Goal: Transaction & Acquisition: Book appointment/travel/reservation

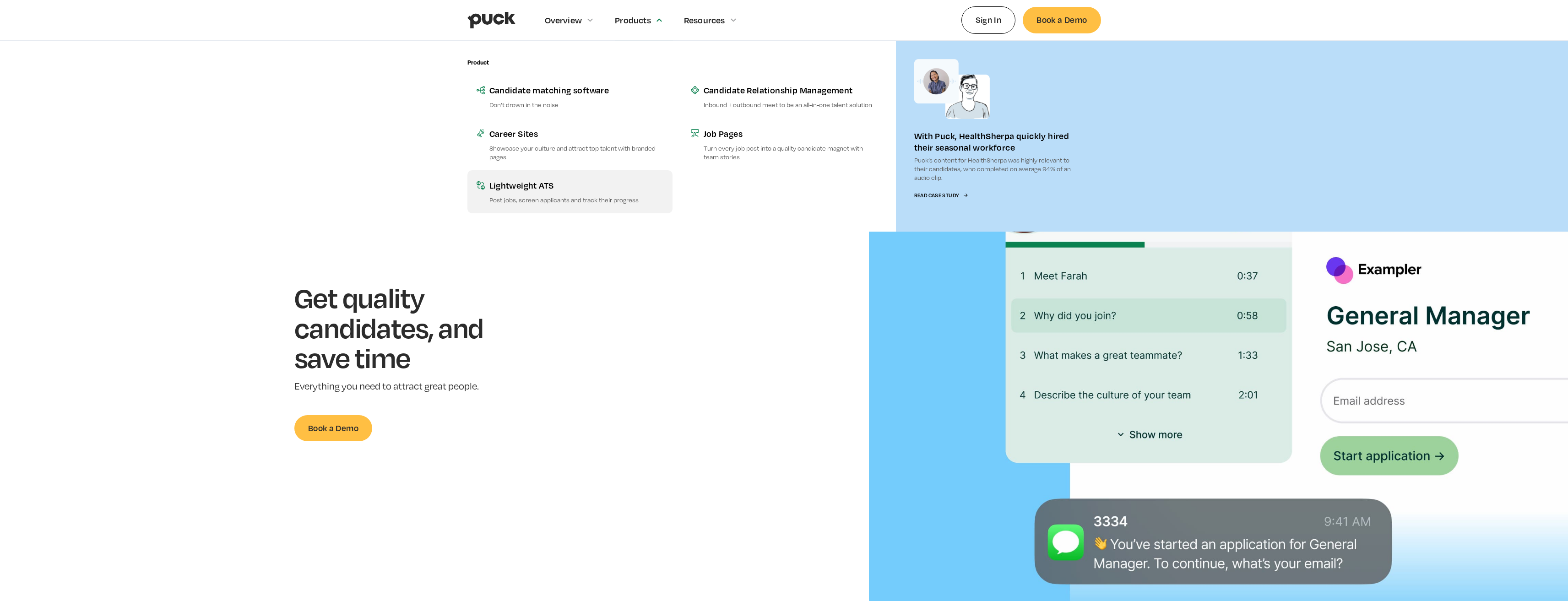
click at [514, 195] on link "Lightweight ATS Post jobs, screen applicants and track their progress" at bounding box center [570, 191] width 205 height 43
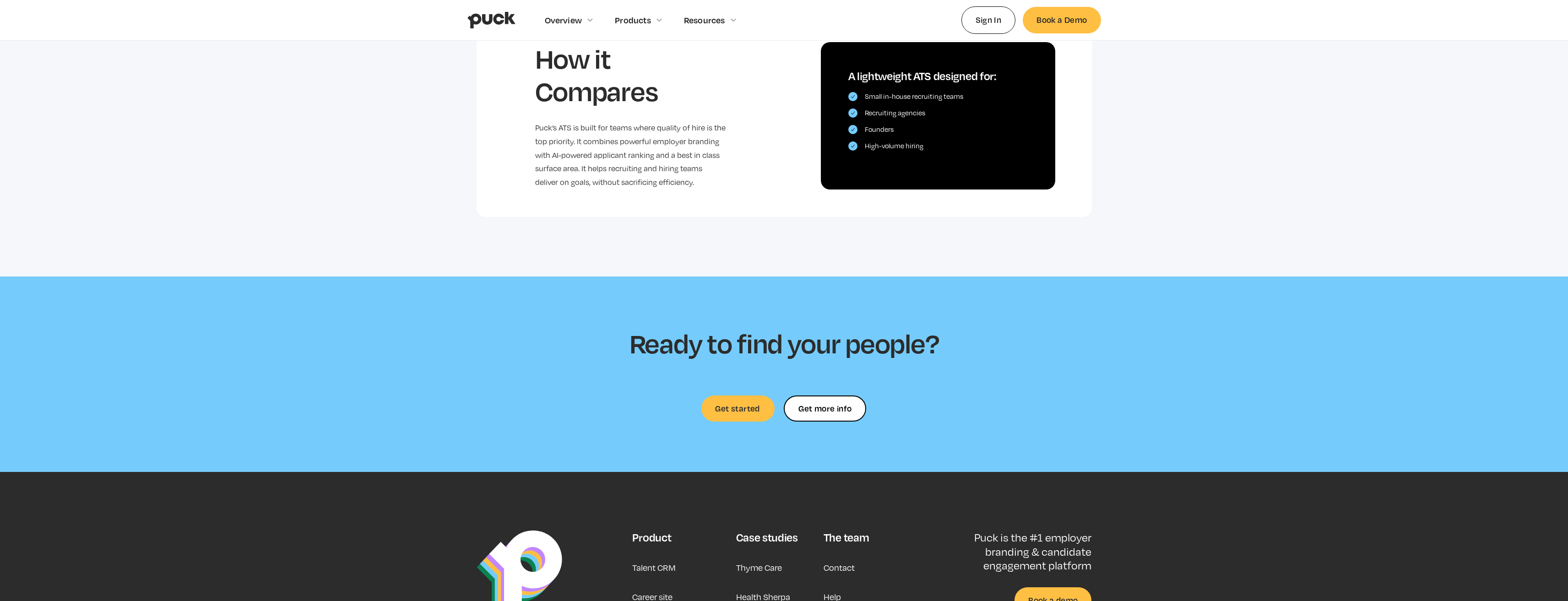
scroll to position [1875, 0]
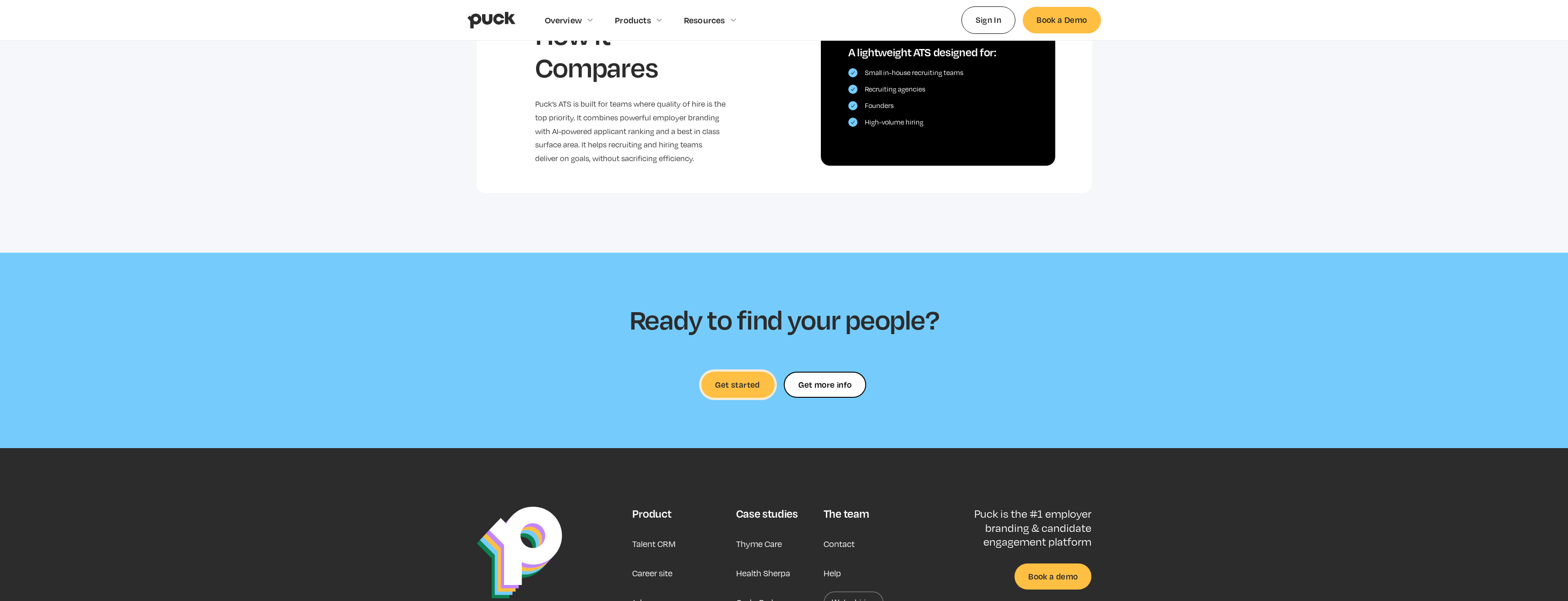
click at [743, 380] on link "Get started" at bounding box center [738, 384] width 73 height 27
